Goal: Information Seeking & Learning: Learn about a topic

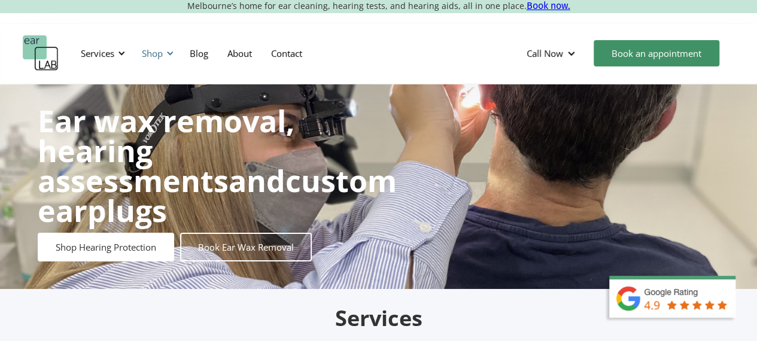
click at [172, 53] on div at bounding box center [170, 53] width 8 height 8
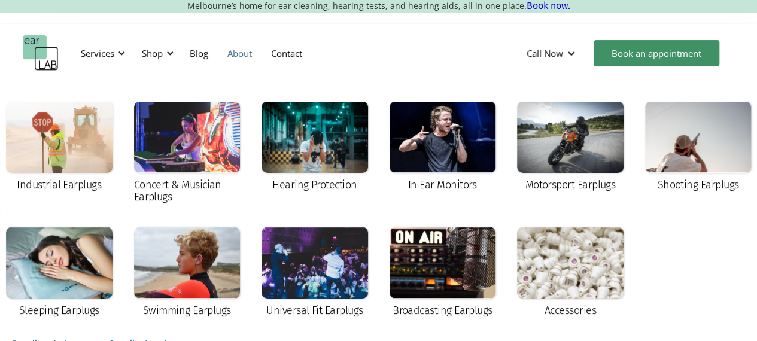
click at [249, 57] on link "About" at bounding box center [240, 53] width 44 height 35
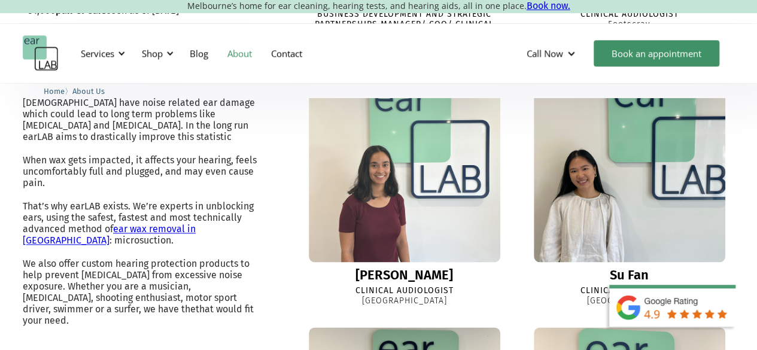
scroll to position [677, 0]
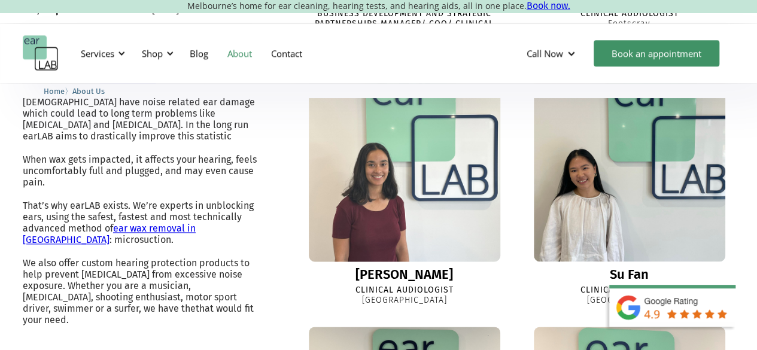
click at [433, 195] on img at bounding box center [404, 165] width 211 height 211
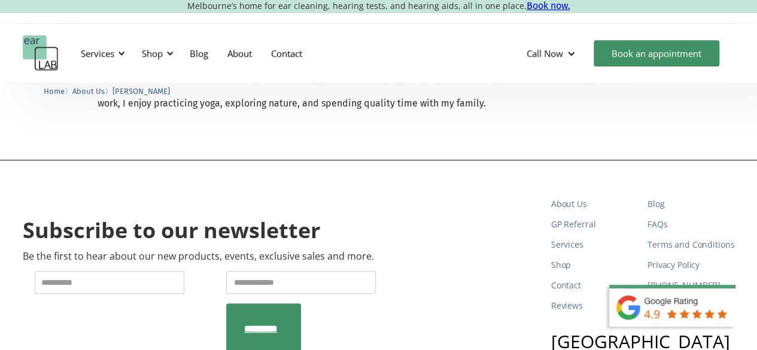
scroll to position [430, 0]
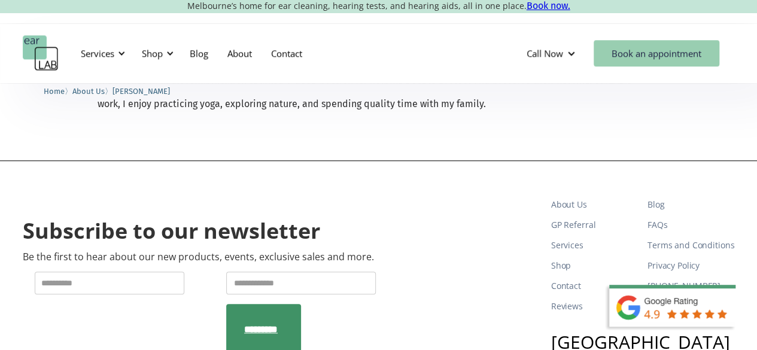
click at [639, 57] on link "Book an appointment" at bounding box center [657, 53] width 126 height 26
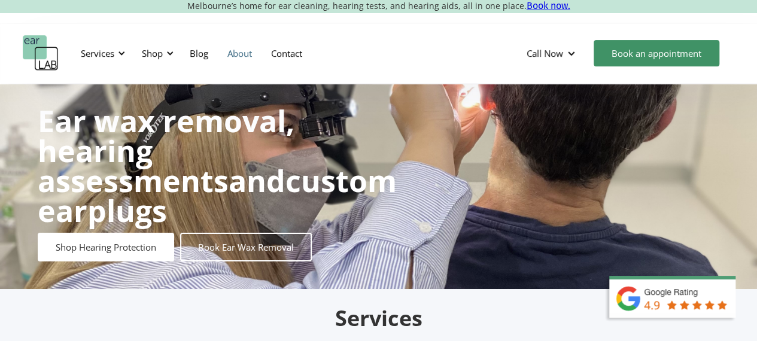
click at [242, 56] on link "About" at bounding box center [240, 53] width 44 height 35
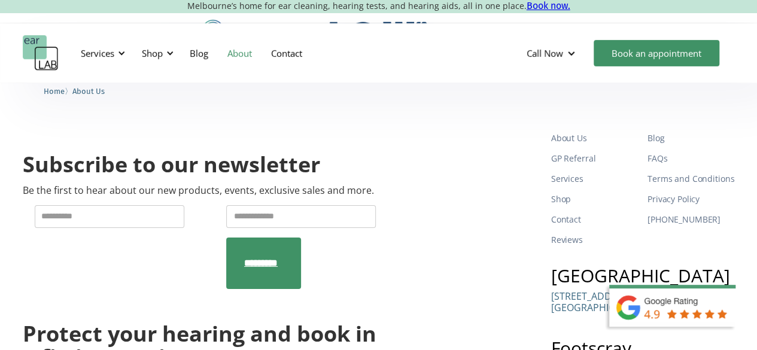
scroll to position [1864, 0]
click at [661, 166] on link "FAQs" at bounding box center [691, 158] width 87 height 20
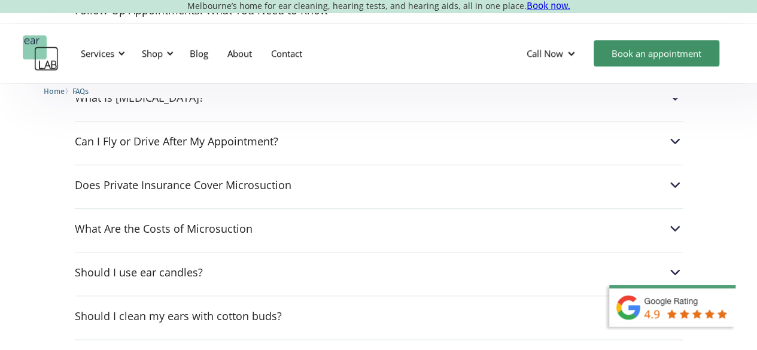
scroll to position [518, 0]
click at [467, 183] on div "Does Private Insurance Cover Microsuction" at bounding box center [379, 185] width 608 height 16
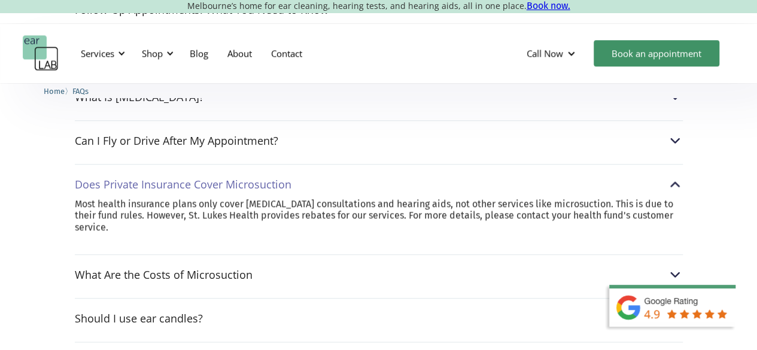
click at [467, 183] on div "Does Private Insurance Cover Microsuction" at bounding box center [379, 185] width 608 height 16
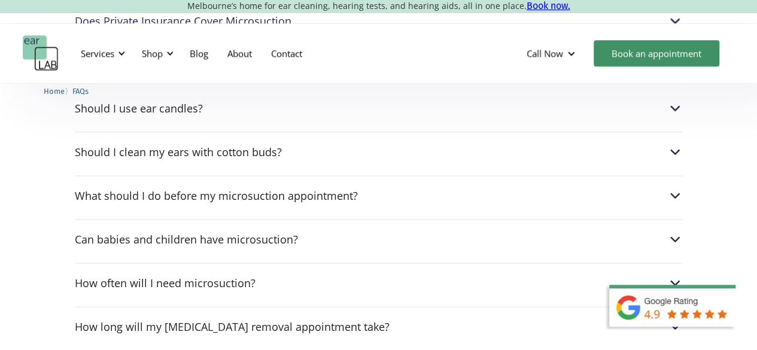
scroll to position [687, 0]
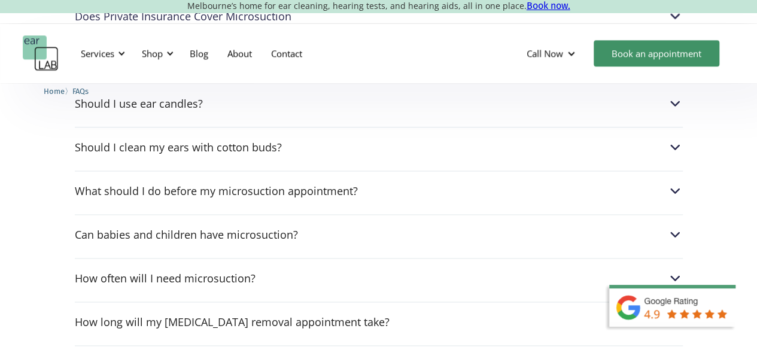
click at [467, 183] on div "What should I do before my microsuction appointment?" at bounding box center [379, 191] width 608 height 16
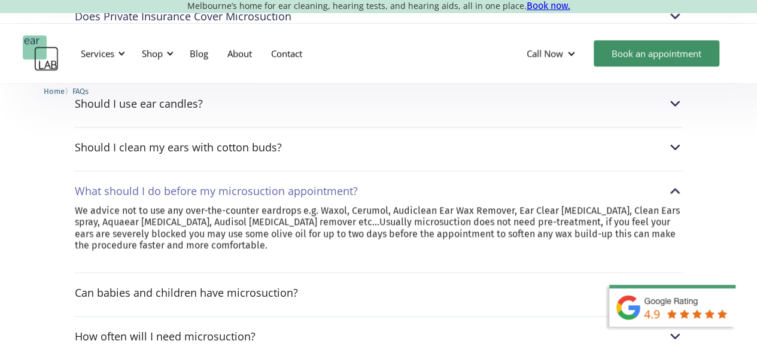
click at [467, 183] on div "What should I do before my microsuction appointment?" at bounding box center [379, 191] width 608 height 16
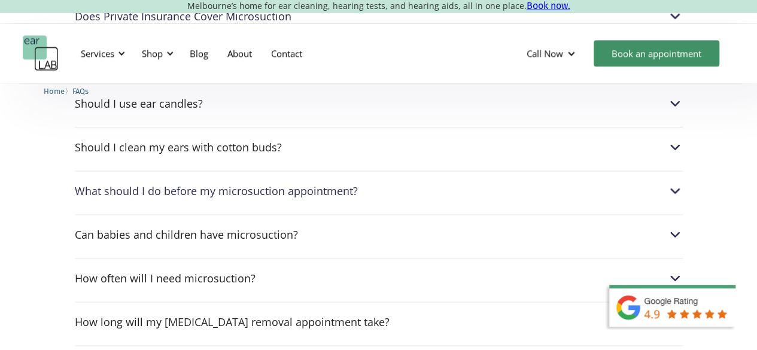
click at [467, 183] on div "What should I do before my microsuction appointment?" at bounding box center [379, 191] width 608 height 16
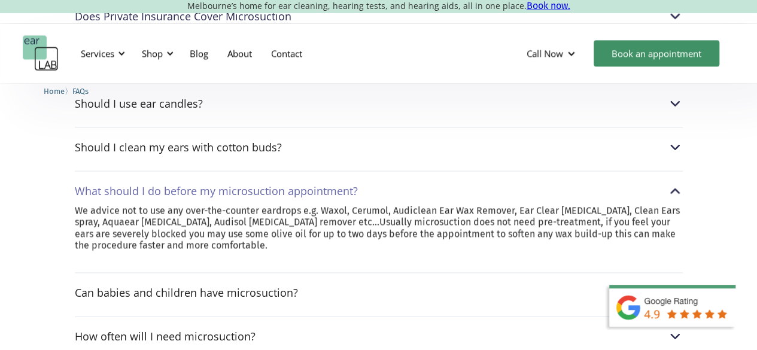
click at [467, 183] on div "What should I do before my microsuction appointment?" at bounding box center [379, 191] width 608 height 16
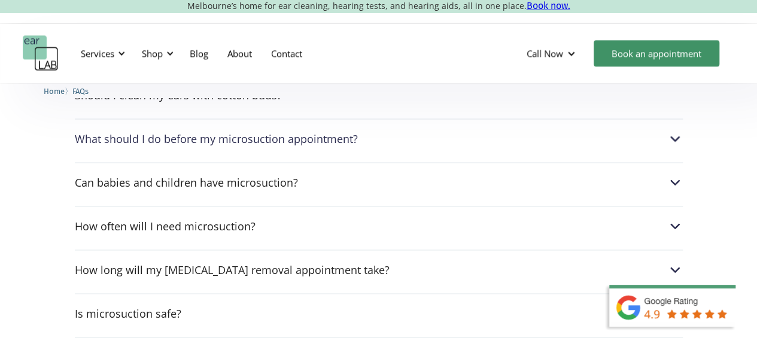
scroll to position [744, 0]
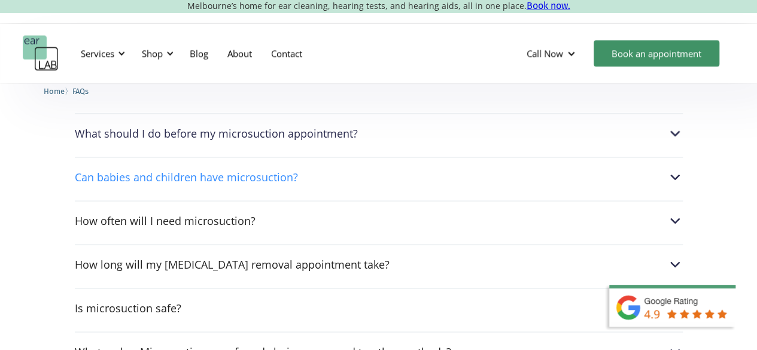
click at [423, 169] on div "Can babies and children have microsuction?" at bounding box center [379, 177] width 608 height 16
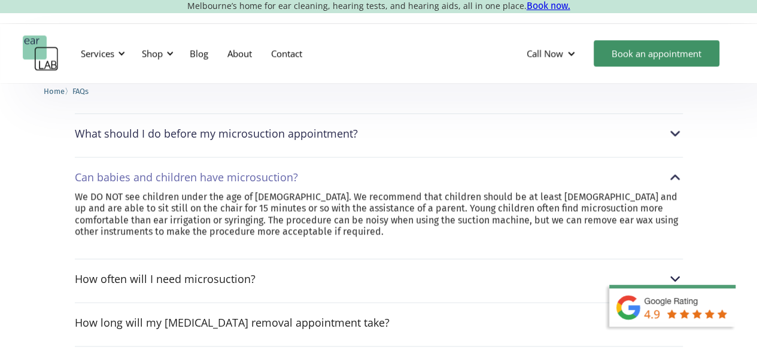
click at [423, 169] on div "Can babies and children have microsuction?" at bounding box center [379, 177] width 608 height 16
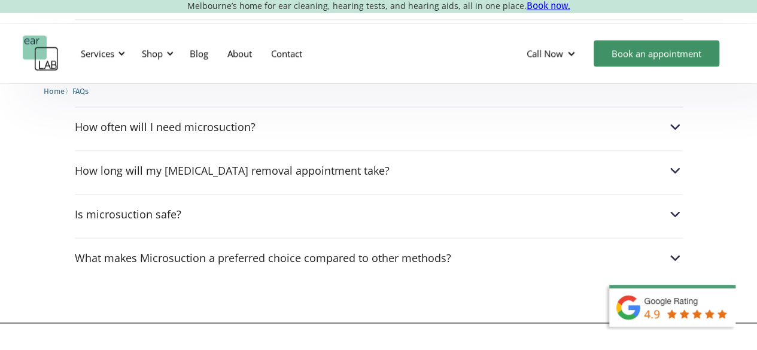
scroll to position [839, 0]
click at [426, 257] on div "What makes Microsuction a preferred choice compared to other methods?" at bounding box center [263, 257] width 377 height 12
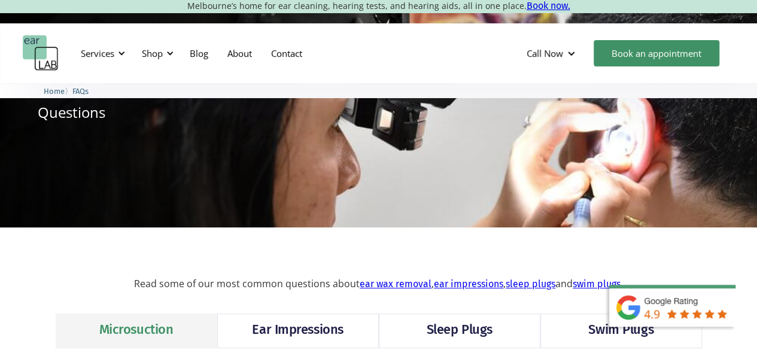
scroll to position [0, 0]
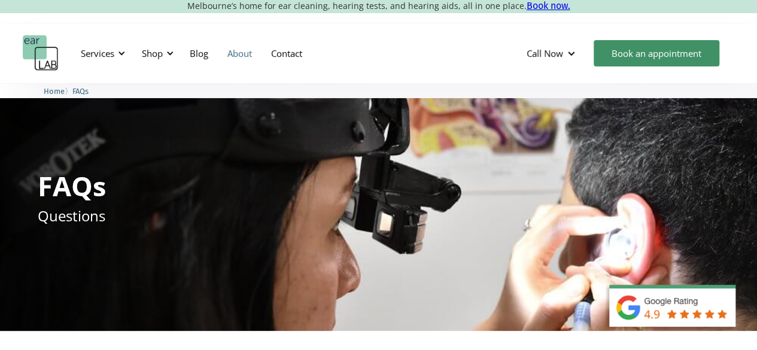
click at [235, 57] on link "About" at bounding box center [240, 53] width 44 height 35
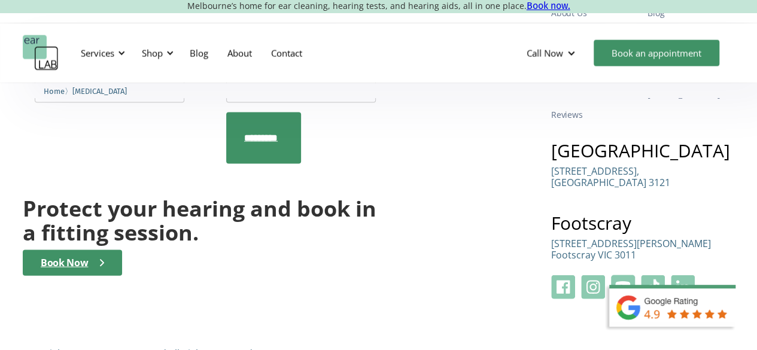
scroll to position [3445, 0]
